Goal: Use online tool/utility

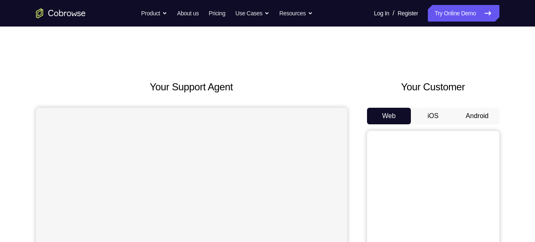
click at [468, 119] on button "Android" at bounding box center [477, 116] width 44 height 17
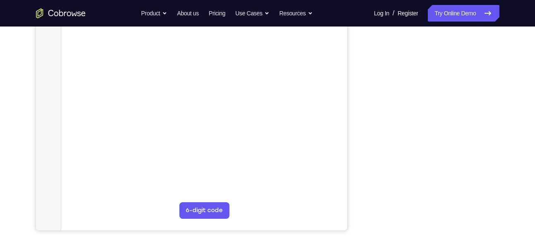
scroll to position [155, 0]
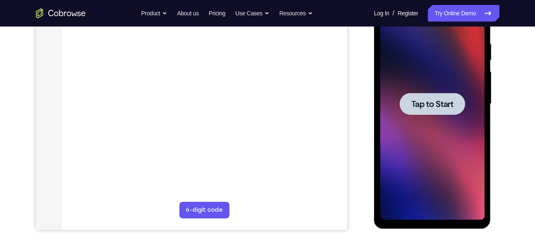
click at [419, 96] on div at bounding box center [432, 104] width 65 height 22
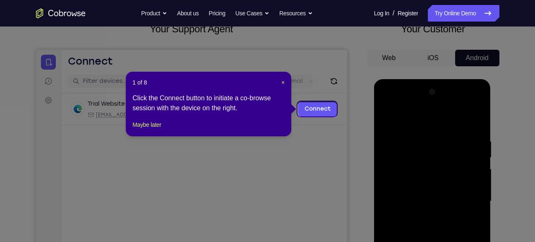
scroll to position [57, 0]
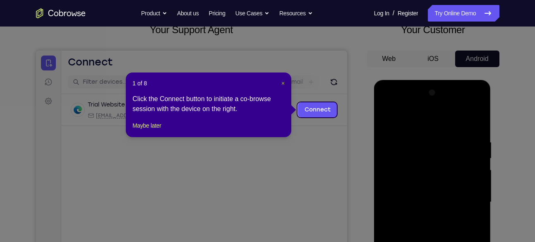
click at [282, 80] on span "×" at bounding box center [282, 83] width 3 height 7
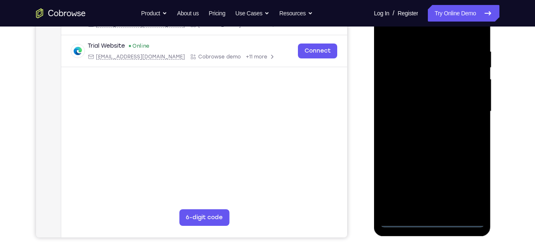
scroll to position [156, 0]
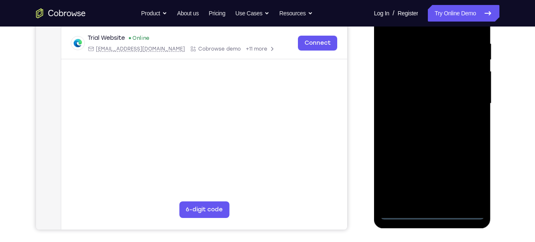
click at [437, 213] on div at bounding box center [432, 104] width 104 height 232
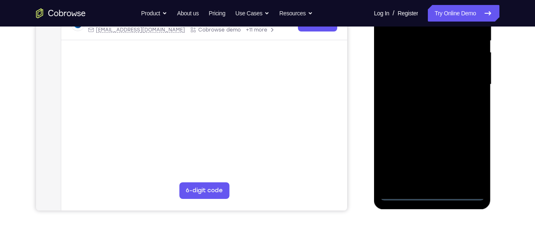
scroll to position [175, 0]
click at [471, 161] on div at bounding box center [432, 84] width 104 height 232
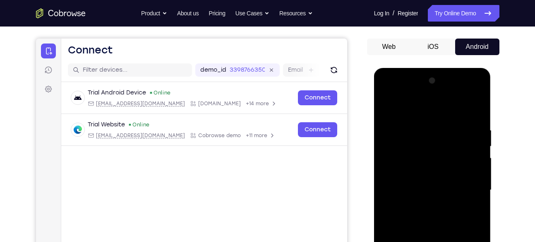
scroll to position [68, 0]
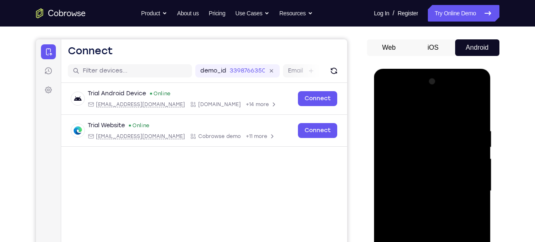
click at [402, 98] on div at bounding box center [432, 191] width 104 height 232
click at [468, 186] on div at bounding box center [432, 191] width 104 height 232
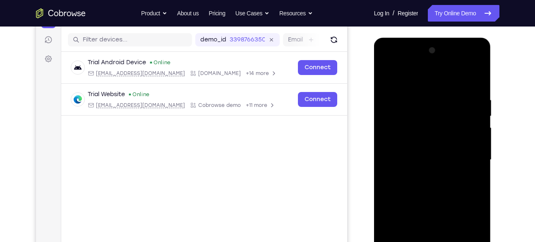
click at [422, 176] on div at bounding box center [432, 160] width 104 height 232
click at [415, 156] on div at bounding box center [432, 160] width 104 height 232
click at [417, 146] on div at bounding box center [432, 160] width 104 height 232
click at [422, 155] on div at bounding box center [432, 160] width 104 height 232
click at [423, 193] on div at bounding box center [432, 160] width 104 height 232
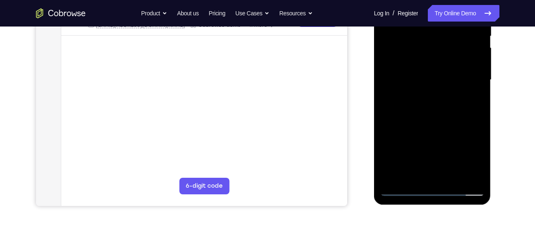
scroll to position [184, 0]
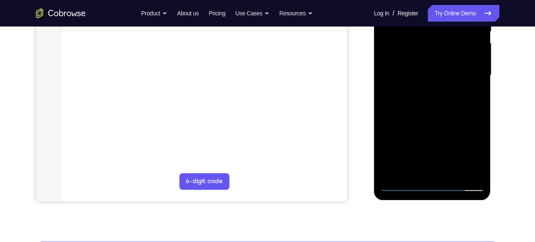
click at [443, 116] on div at bounding box center [432, 75] width 104 height 232
drag, startPoint x: 443, startPoint y: 116, endPoint x: 444, endPoint y: 108, distance: 7.5
click at [444, 108] on div at bounding box center [432, 75] width 104 height 232
drag, startPoint x: 455, startPoint y: 134, endPoint x: 448, endPoint y: 101, distance: 33.8
click at [448, 101] on div at bounding box center [432, 75] width 104 height 232
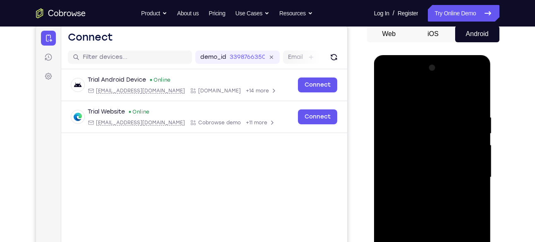
scroll to position [79, 0]
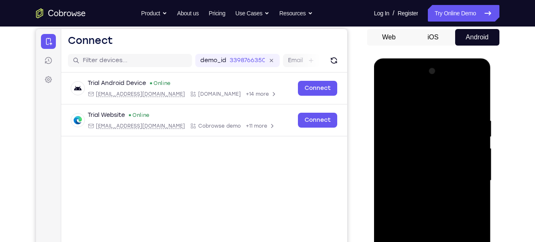
drag, startPoint x: 437, startPoint y: 118, endPoint x: 448, endPoint y: 175, distance: 58.1
click at [448, 175] on div at bounding box center [432, 181] width 104 height 232
click at [421, 121] on div at bounding box center [432, 181] width 104 height 232
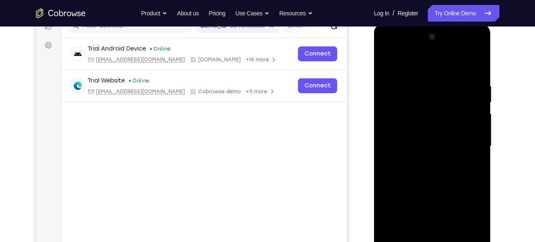
scroll to position [114, 0]
click at [469, 137] on div at bounding box center [432, 145] width 104 height 232
click at [476, 65] on div at bounding box center [432, 145] width 104 height 232
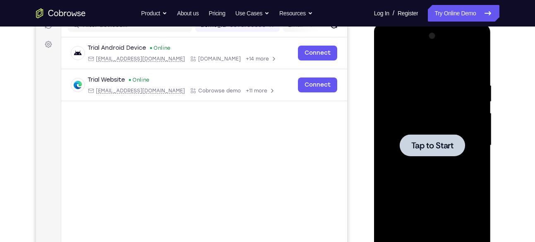
click at [451, 141] on span "Tap to Start" at bounding box center [432, 145] width 42 height 8
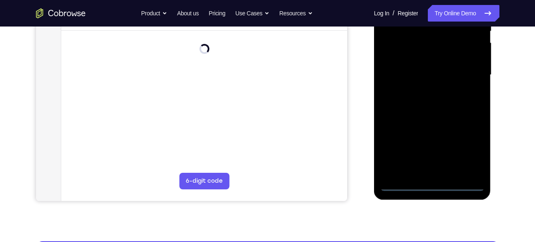
scroll to position [188, 0]
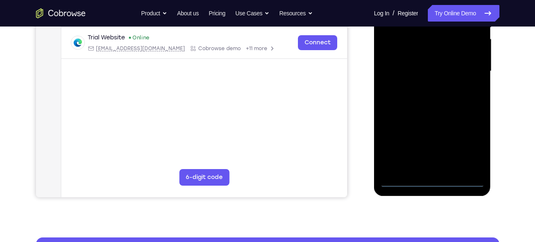
click at [428, 182] on div at bounding box center [432, 71] width 104 height 232
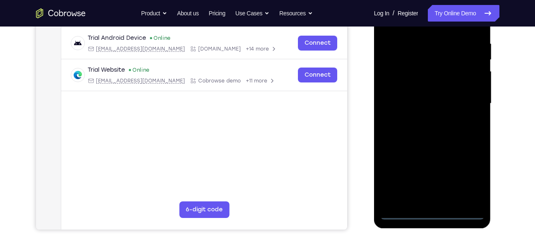
click at [469, 171] on div at bounding box center [432, 104] width 104 height 232
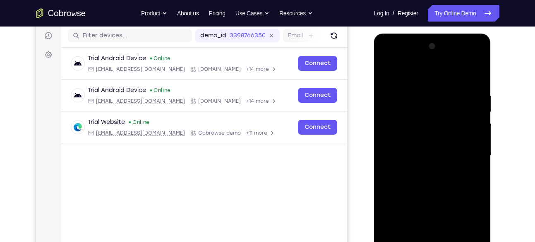
scroll to position [88, 0]
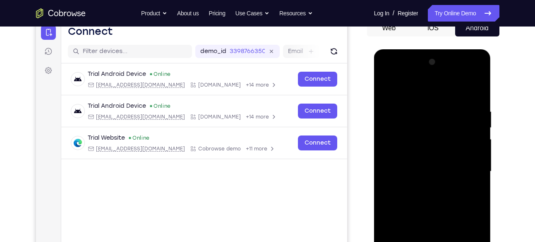
click at [390, 70] on div at bounding box center [432, 171] width 104 height 232
click at [474, 168] on div at bounding box center [432, 171] width 104 height 232
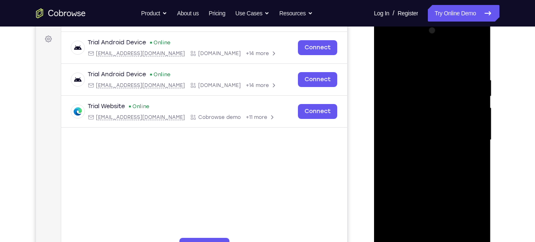
click at [424, 154] on div at bounding box center [432, 140] width 104 height 232
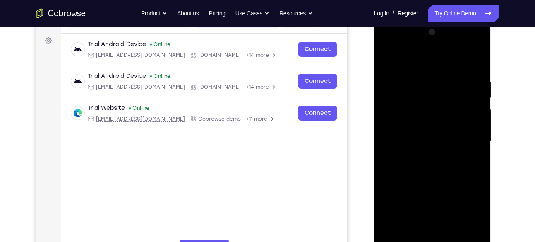
scroll to position [113, 0]
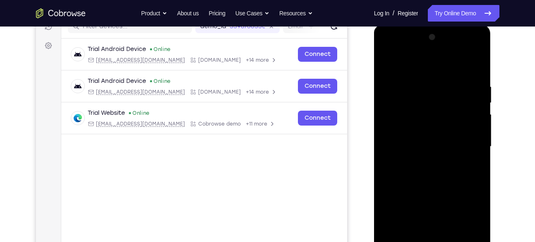
click at [431, 139] on div at bounding box center [432, 147] width 104 height 232
click at [434, 130] on div at bounding box center [432, 147] width 104 height 232
click at [474, 130] on div at bounding box center [432, 147] width 104 height 232
click at [419, 132] on div at bounding box center [432, 147] width 104 height 232
click at [405, 132] on div at bounding box center [432, 147] width 104 height 232
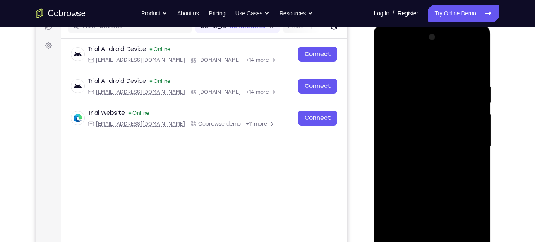
click at [422, 134] on div at bounding box center [432, 147] width 104 height 232
click at [426, 145] on div at bounding box center [432, 147] width 104 height 232
click at [443, 175] on div at bounding box center [432, 147] width 104 height 232
click at [441, 166] on div at bounding box center [432, 147] width 104 height 232
click at [477, 73] on div at bounding box center [432, 147] width 104 height 232
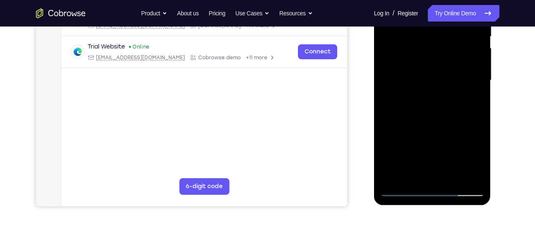
scroll to position [180, 0]
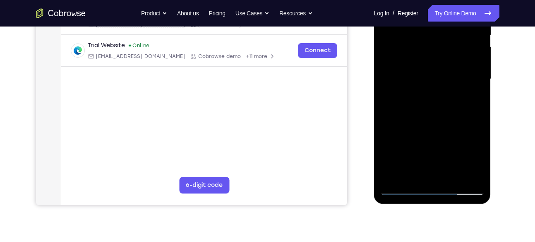
click at [452, 177] on div at bounding box center [432, 79] width 104 height 232
click at [443, 120] on div at bounding box center [432, 79] width 104 height 232
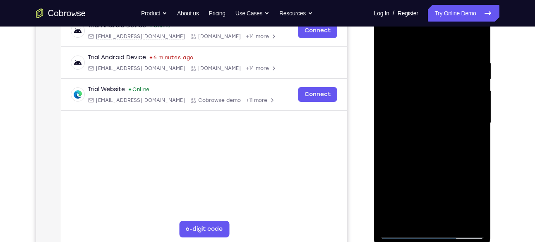
scroll to position [133, 0]
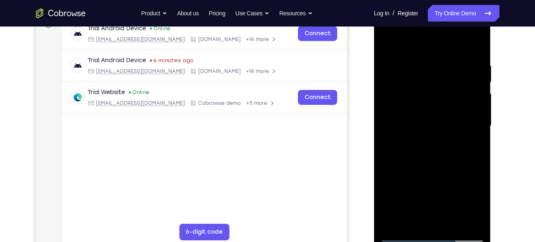
click at [394, 168] on div at bounding box center [432, 126] width 104 height 232
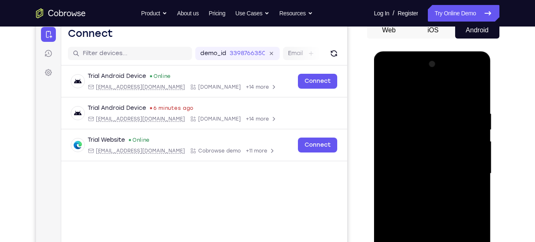
scroll to position [83, 0]
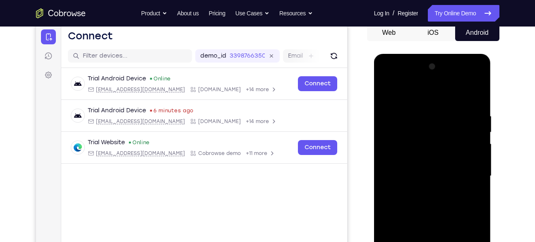
click at [399, 92] on div at bounding box center [432, 176] width 104 height 232
drag, startPoint x: 449, startPoint y: 131, endPoint x: 418, endPoint y: 30, distance: 105.2
click at [418, 54] on html "Online web based iOS Simulators and Android Emulators. Run iPhone, iPad, Mobile…" at bounding box center [433, 178] width 118 height 248
click at [390, 91] on div at bounding box center [432, 176] width 104 height 232
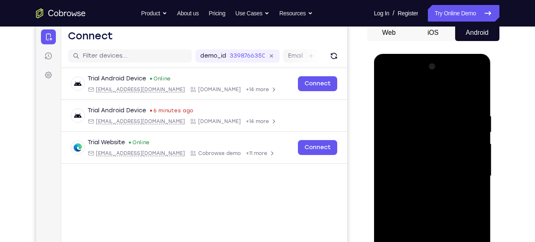
click at [390, 91] on div at bounding box center [432, 176] width 104 height 232
drag, startPoint x: 440, startPoint y: 169, endPoint x: 410, endPoint y: 56, distance: 116.7
click at [410, 56] on div at bounding box center [432, 177] width 117 height 247
drag, startPoint x: 436, startPoint y: 177, endPoint x: 429, endPoint y: 92, distance: 85.5
click at [429, 92] on div at bounding box center [432, 176] width 104 height 232
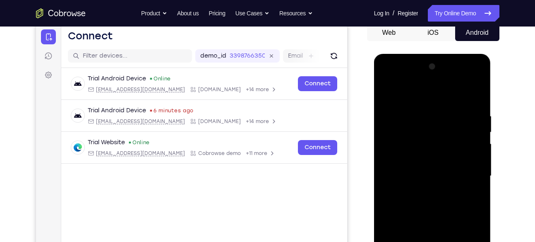
drag, startPoint x: 436, startPoint y: 160, endPoint x: 417, endPoint y: 72, distance: 89.7
click at [417, 72] on div at bounding box center [432, 176] width 104 height 232
drag, startPoint x: 414, startPoint y: 179, endPoint x: 414, endPoint y: 54, distance: 125.3
click at [414, 54] on div at bounding box center [432, 177] width 117 height 247
drag, startPoint x: 452, startPoint y: 127, endPoint x: 449, endPoint y: 98, distance: 28.3
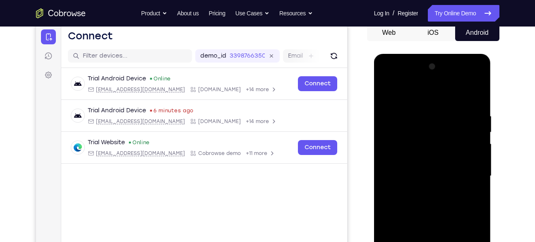
click at [449, 98] on div at bounding box center [432, 176] width 104 height 232
drag, startPoint x: 448, startPoint y: 158, endPoint x: 447, endPoint y: 91, distance: 66.6
click at [447, 91] on div at bounding box center [432, 176] width 104 height 232
drag, startPoint x: 428, startPoint y: 175, endPoint x: 430, endPoint y: 76, distance: 98.5
click at [430, 76] on div at bounding box center [432, 176] width 104 height 232
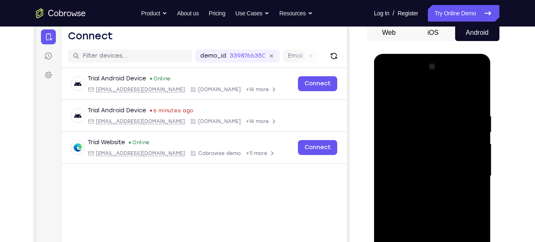
drag, startPoint x: 440, startPoint y: 191, endPoint x: 437, endPoint y: 81, distance: 110.1
click at [437, 81] on div at bounding box center [432, 176] width 104 height 232
drag, startPoint x: 445, startPoint y: 184, endPoint x: 438, endPoint y: 60, distance: 123.9
click at [438, 60] on div at bounding box center [432, 176] width 104 height 232
drag, startPoint x: 445, startPoint y: 135, endPoint x: 448, endPoint y: 182, distance: 47.6
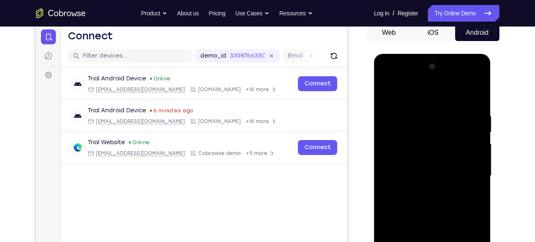
click at [448, 182] on div at bounding box center [432, 176] width 104 height 232
click at [477, 162] on div at bounding box center [432, 176] width 104 height 232
drag, startPoint x: 455, startPoint y: 156, endPoint x: 437, endPoint y: 31, distance: 126.6
click at [437, 54] on html "Online web based iOS Simulators and Android Emulators. Run iPhone, iPad, Mobile…" at bounding box center [433, 178] width 118 height 248
drag, startPoint x: 428, startPoint y: 165, endPoint x: 429, endPoint y: 207, distance: 42.2
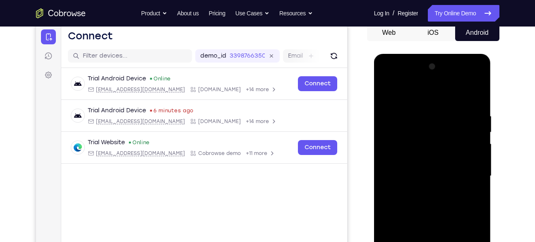
click at [429, 207] on div at bounding box center [432, 176] width 104 height 232
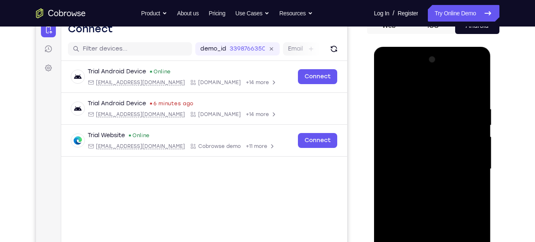
scroll to position [91, 0]
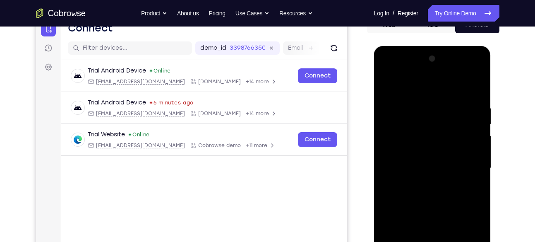
drag, startPoint x: 453, startPoint y: 143, endPoint x: 449, endPoint y: 201, distance: 58.4
click at [449, 201] on div at bounding box center [432, 168] width 104 height 232
drag, startPoint x: 445, startPoint y: 148, endPoint x: 440, endPoint y: 112, distance: 36.8
click at [440, 112] on div at bounding box center [432, 168] width 104 height 232
drag, startPoint x: 443, startPoint y: 160, endPoint x: 439, endPoint y: 132, distance: 28.5
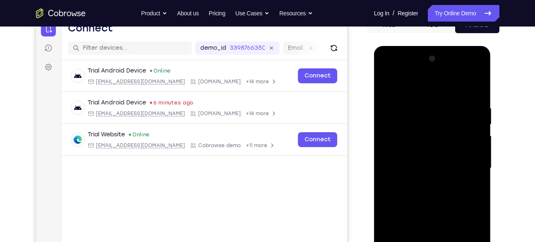
click at [439, 132] on div at bounding box center [432, 168] width 104 height 232
click at [397, 190] on div at bounding box center [432, 168] width 104 height 232
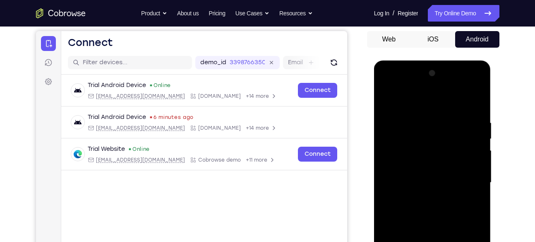
scroll to position [76, 0]
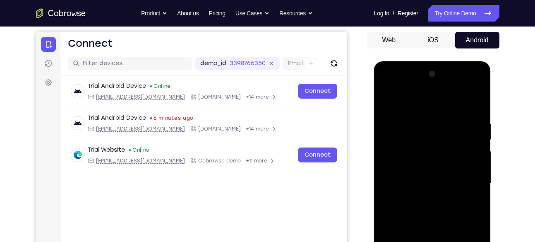
click at [384, 98] on div at bounding box center [432, 183] width 104 height 232
drag, startPoint x: 431, startPoint y: 182, endPoint x: 441, endPoint y: 211, distance: 31.3
click at [441, 211] on div at bounding box center [432, 183] width 104 height 232
click at [426, 120] on div at bounding box center [432, 183] width 104 height 232
click at [481, 146] on div at bounding box center [432, 183] width 104 height 232
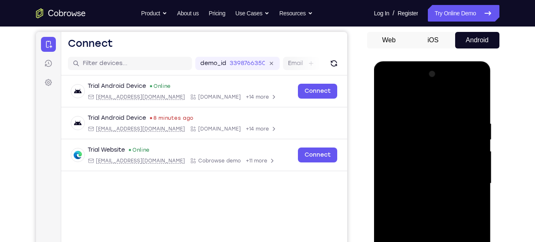
click at [475, 102] on div at bounding box center [432, 183] width 104 height 232
drag, startPoint x: 436, startPoint y: 145, endPoint x: 461, endPoint y: 221, distance: 80.4
click at [461, 221] on div at bounding box center [432, 183] width 104 height 232
drag, startPoint x: 430, startPoint y: 102, endPoint x: 431, endPoint y: 215, distance: 112.9
click at [431, 215] on div at bounding box center [432, 183] width 104 height 232
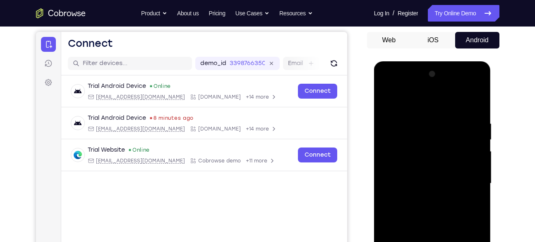
click at [423, 117] on div at bounding box center [432, 183] width 104 height 232
click at [477, 140] on div at bounding box center [432, 183] width 104 height 232
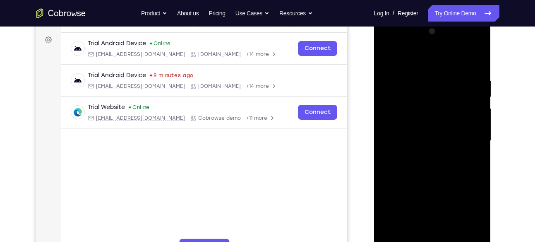
scroll to position [122, 0]
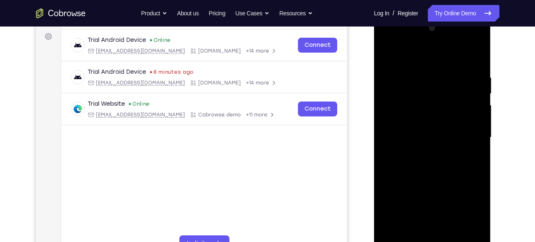
click at [476, 160] on div at bounding box center [432, 138] width 104 height 232
click at [479, 144] on div at bounding box center [432, 138] width 104 height 232
click at [472, 56] on div at bounding box center [432, 138] width 104 height 232
drag, startPoint x: 457, startPoint y: 110, endPoint x: 457, endPoint y: 51, distance: 59.6
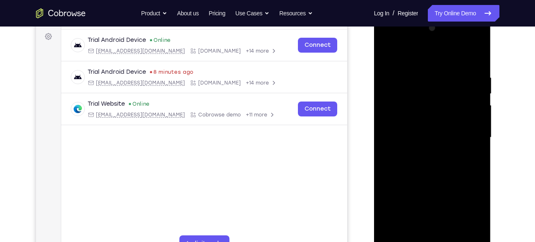
click at [457, 51] on div at bounding box center [432, 138] width 104 height 232
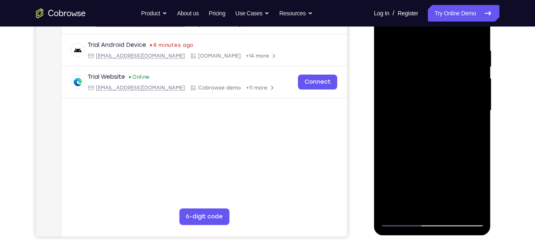
scroll to position [153, 0]
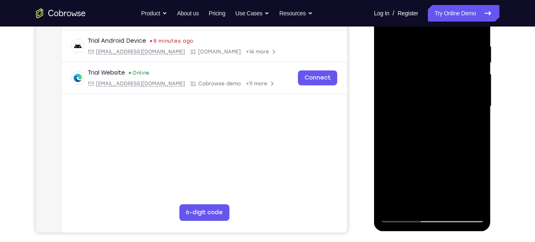
drag, startPoint x: 438, startPoint y: 138, endPoint x: 429, endPoint y: 118, distance: 21.9
click at [429, 118] on div at bounding box center [432, 106] width 104 height 232
drag, startPoint x: 435, startPoint y: 156, endPoint x: 426, endPoint y: 64, distance: 92.3
click at [426, 64] on div at bounding box center [432, 106] width 104 height 232
drag, startPoint x: 430, startPoint y: 161, endPoint x: 419, endPoint y: 48, distance: 113.5
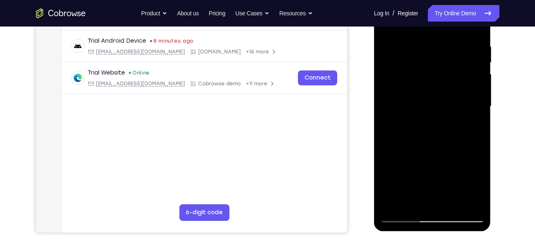
click at [419, 48] on div at bounding box center [432, 106] width 104 height 232
drag, startPoint x: 438, startPoint y: 154, endPoint x: 422, endPoint y: 43, distance: 111.9
click at [422, 43] on div at bounding box center [432, 106] width 104 height 232
drag, startPoint x: 433, startPoint y: 157, endPoint x: 429, endPoint y: 126, distance: 31.2
click at [429, 126] on div at bounding box center [432, 106] width 104 height 232
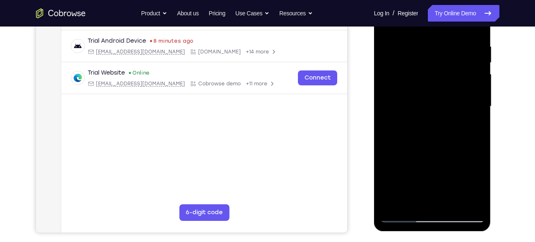
drag, startPoint x: 438, startPoint y: 150, endPoint x: 432, endPoint y: 96, distance: 54.1
click at [432, 96] on div at bounding box center [432, 106] width 104 height 232
drag, startPoint x: 443, startPoint y: 172, endPoint x: 429, endPoint y: 33, distance: 139.3
click at [429, 33] on div at bounding box center [432, 106] width 104 height 232
drag, startPoint x: 435, startPoint y: 144, endPoint x: 440, endPoint y: 78, distance: 66.4
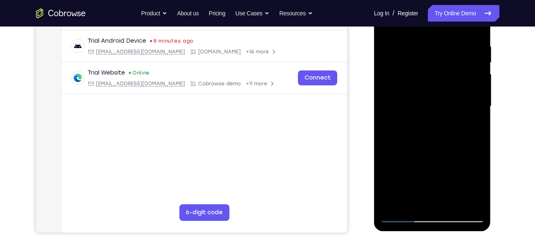
click at [440, 78] on div at bounding box center [432, 106] width 104 height 232
drag, startPoint x: 435, startPoint y: 170, endPoint x: 427, endPoint y: 79, distance: 91.3
click at [427, 79] on div at bounding box center [432, 106] width 104 height 232
drag, startPoint x: 433, startPoint y: 122, endPoint x: 448, endPoint y: 40, distance: 82.8
click at [448, 40] on div at bounding box center [432, 106] width 104 height 232
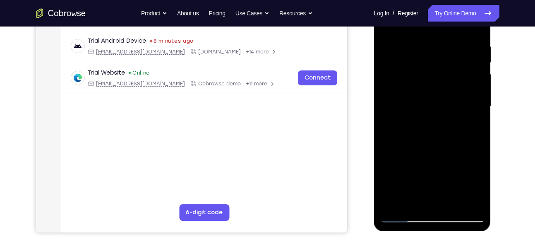
drag, startPoint x: 444, startPoint y: 155, endPoint x: 444, endPoint y: 72, distance: 83.1
click at [444, 72] on div at bounding box center [432, 106] width 104 height 232
drag, startPoint x: 449, startPoint y: 173, endPoint x: 448, endPoint y: 119, distance: 54.2
click at [448, 119] on div at bounding box center [432, 106] width 104 height 232
drag, startPoint x: 433, startPoint y: 137, endPoint x: 437, endPoint y: 48, distance: 89.4
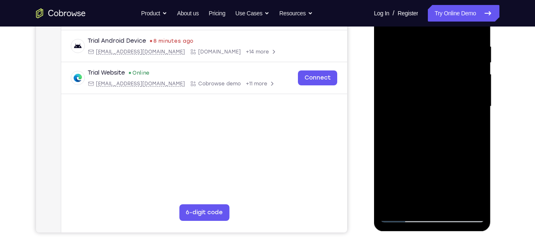
click at [437, 48] on div at bounding box center [432, 106] width 104 height 232
drag, startPoint x: 443, startPoint y: 134, endPoint x: 439, endPoint y: 104, distance: 30.4
click at [439, 104] on div at bounding box center [432, 106] width 104 height 232
drag, startPoint x: 442, startPoint y: 144, endPoint x: 444, endPoint y: 93, distance: 50.9
click at [444, 93] on div at bounding box center [432, 106] width 104 height 232
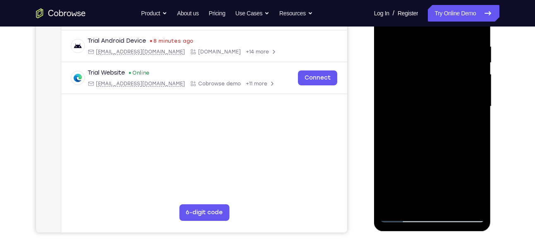
drag, startPoint x: 440, startPoint y: 162, endPoint x: 433, endPoint y: 50, distance: 111.4
click at [433, 50] on div at bounding box center [432, 106] width 104 height 232
drag, startPoint x: 435, startPoint y: 117, endPoint x: 438, endPoint y: 78, distance: 39.8
click at [438, 78] on div at bounding box center [432, 106] width 104 height 232
drag, startPoint x: 446, startPoint y: 143, endPoint x: 445, endPoint y: 80, distance: 63.3
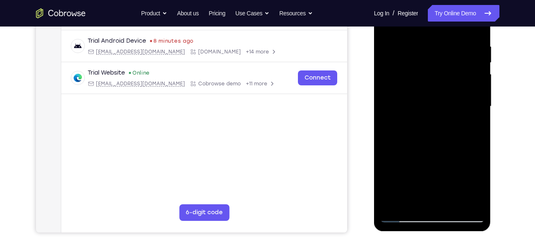
click at [445, 80] on div at bounding box center [432, 106] width 104 height 232
drag, startPoint x: 441, startPoint y: 152, endPoint x: 443, endPoint y: 64, distance: 87.7
click at [443, 64] on div at bounding box center [432, 106] width 104 height 232
drag, startPoint x: 448, startPoint y: 101, endPoint x: 466, endPoint y: 54, distance: 50.4
click at [466, 54] on div at bounding box center [432, 106] width 104 height 232
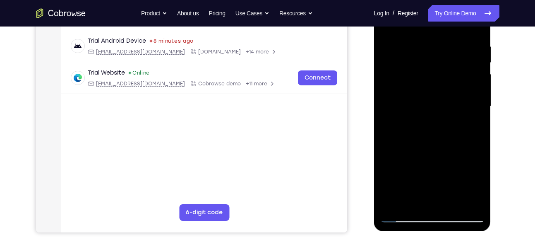
click at [474, 102] on div at bounding box center [432, 106] width 104 height 232
drag, startPoint x: 454, startPoint y: 118, endPoint x: 453, endPoint y: 41, distance: 77.4
click at [453, 41] on div at bounding box center [432, 106] width 104 height 232
drag, startPoint x: 451, startPoint y: 90, endPoint x: 455, endPoint y: 30, distance: 59.7
click at [455, 30] on div at bounding box center [432, 106] width 104 height 232
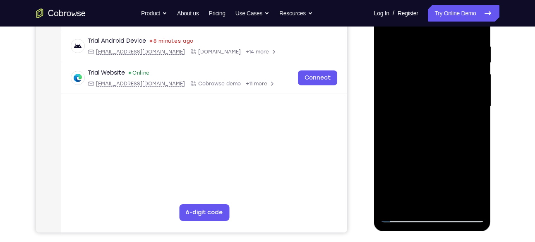
drag, startPoint x: 453, startPoint y: 140, endPoint x: 438, endPoint y: 38, distance: 103.4
click at [438, 38] on div at bounding box center [432, 106] width 104 height 232
drag, startPoint x: 452, startPoint y: 154, endPoint x: 441, endPoint y: 30, distance: 124.6
click at [441, 30] on div at bounding box center [432, 106] width 104 height 232
drag, startPoint x: 454, startPoint y: 147, endPoint x: 457, endPoint y: 71, distance: 76.6
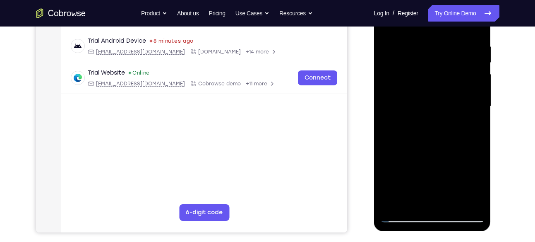
click at [457, 71] on div at bounding box center [432, 106] width 104 height 232
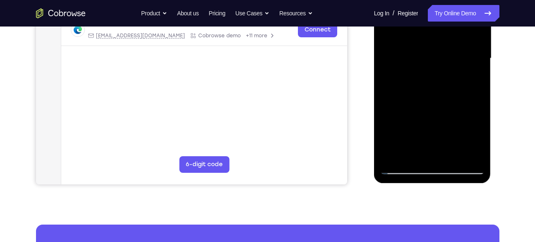
scroll to position [201, 0]
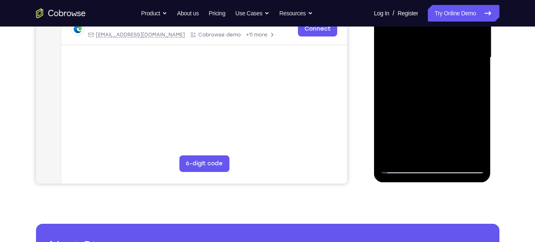
drag, startPoint x: 446, startPoint y: 114, endPoint x: 440, endPoint y: 165, distance: 51.2
click at [440, 165] on div at bounding box center [432, 58] width 104 height 232
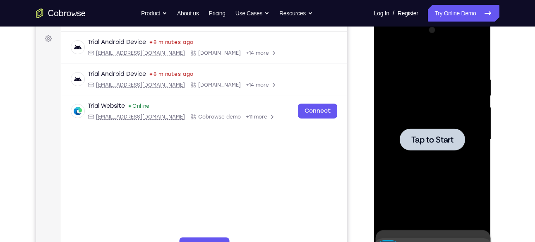
scroll to position [119, 0]
